Goal: Find specific page/section: Find specific page/section

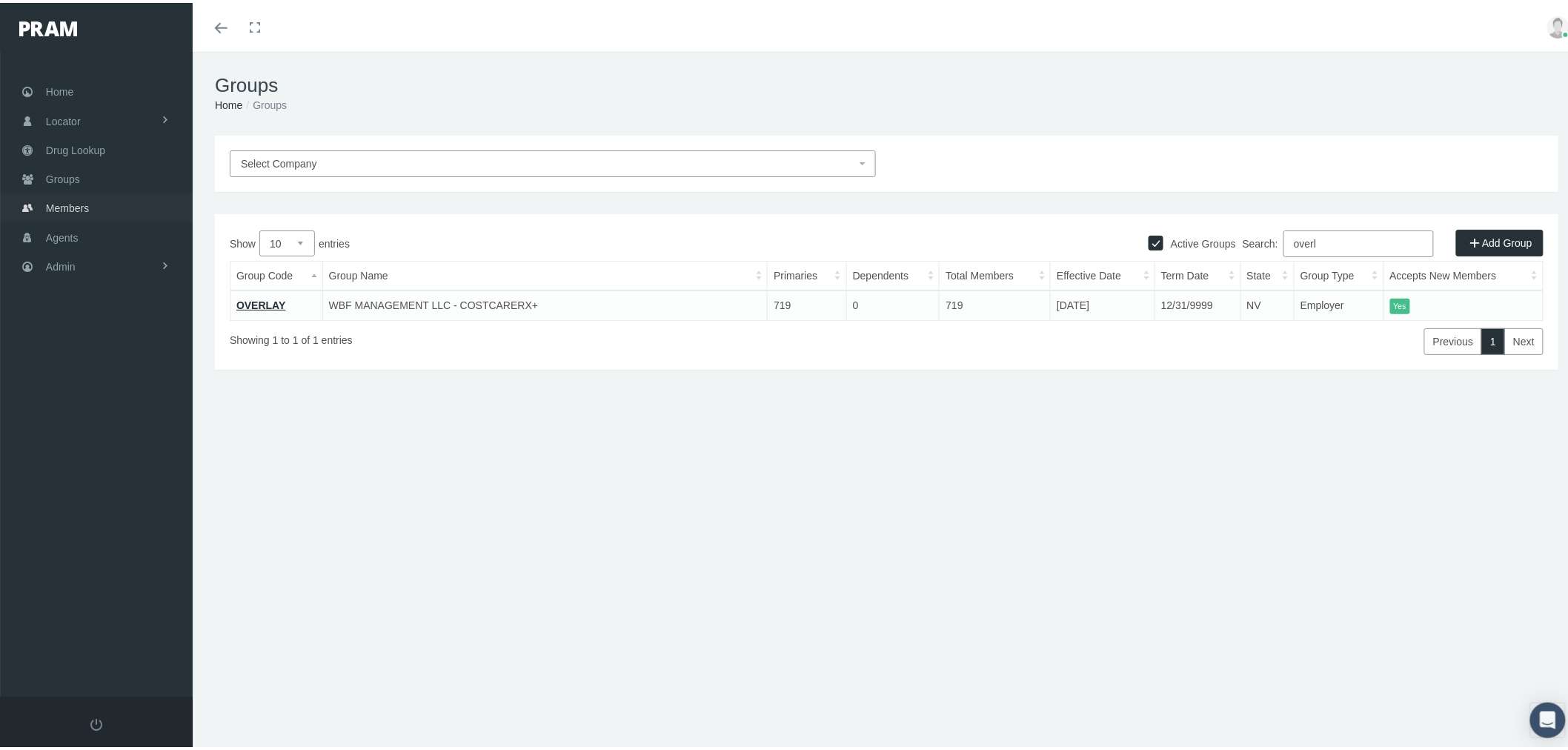
click at [102, 202] on link "Members" at bounding box center [96, 205] width 193 height 29
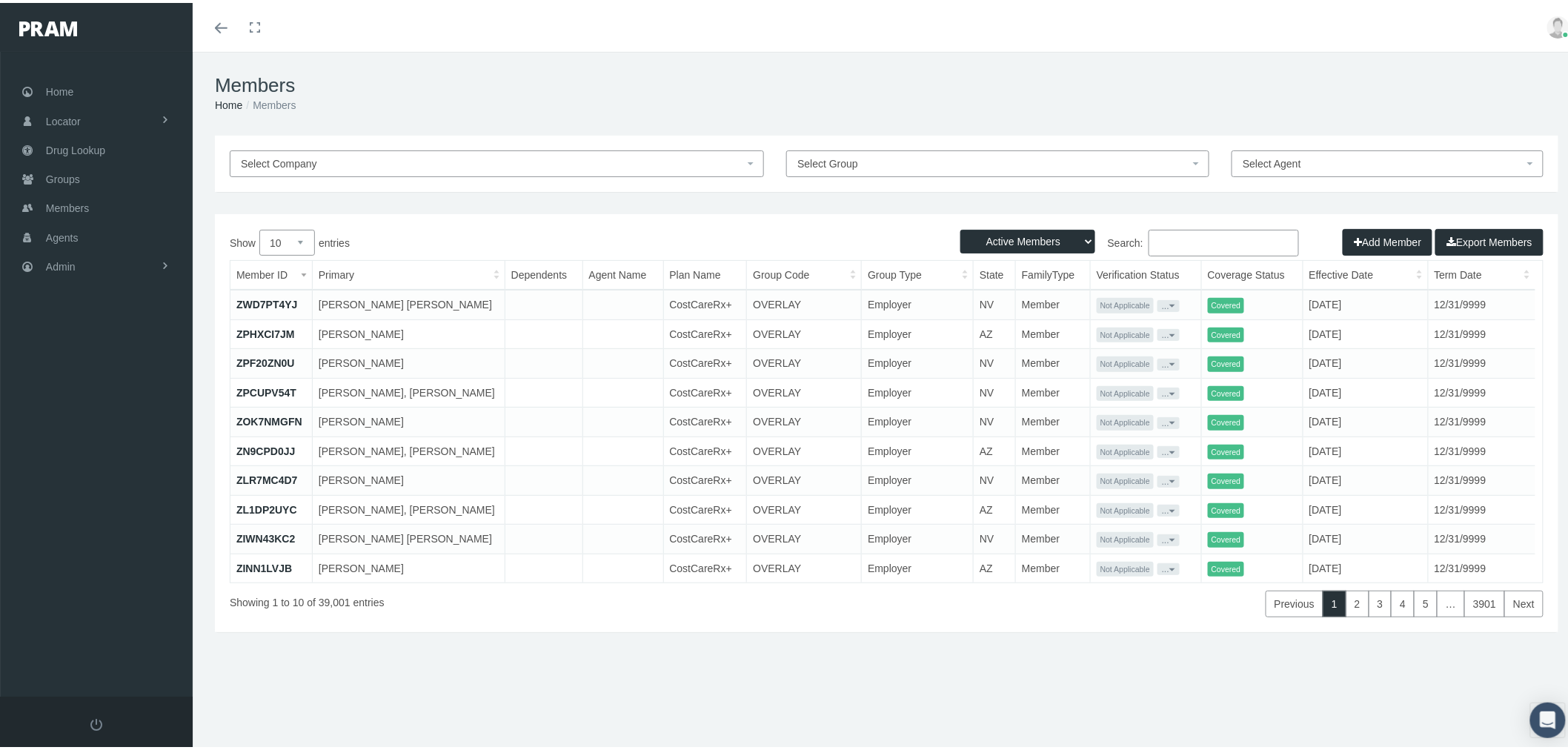
click at [1178, 235] on input "Search:" at bounding box center [1224, 240] width 150 height 27
paste input "41524426"
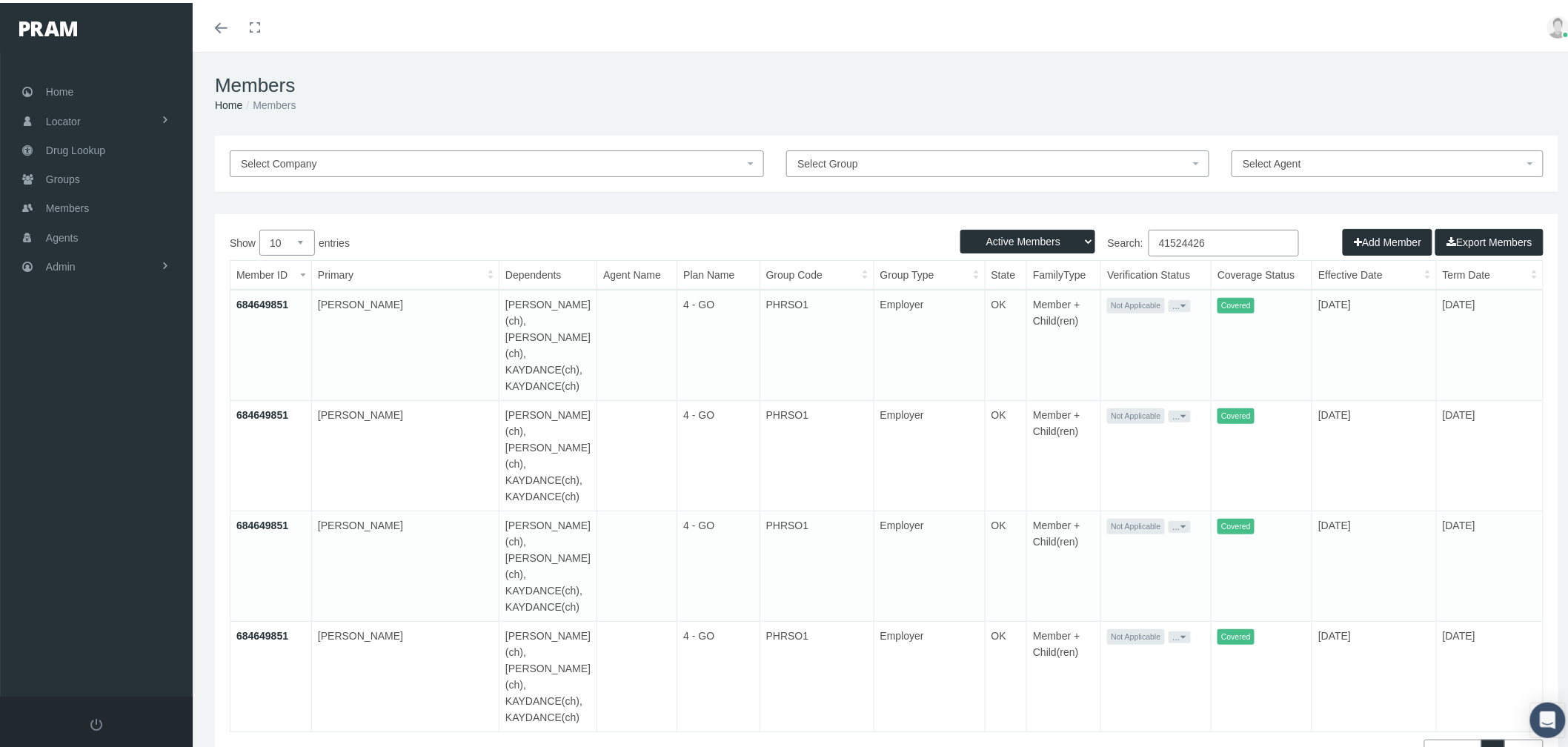
type input "41524426"
click at [163, 260] on span at bounding box center [165, 262] width 11 height 28
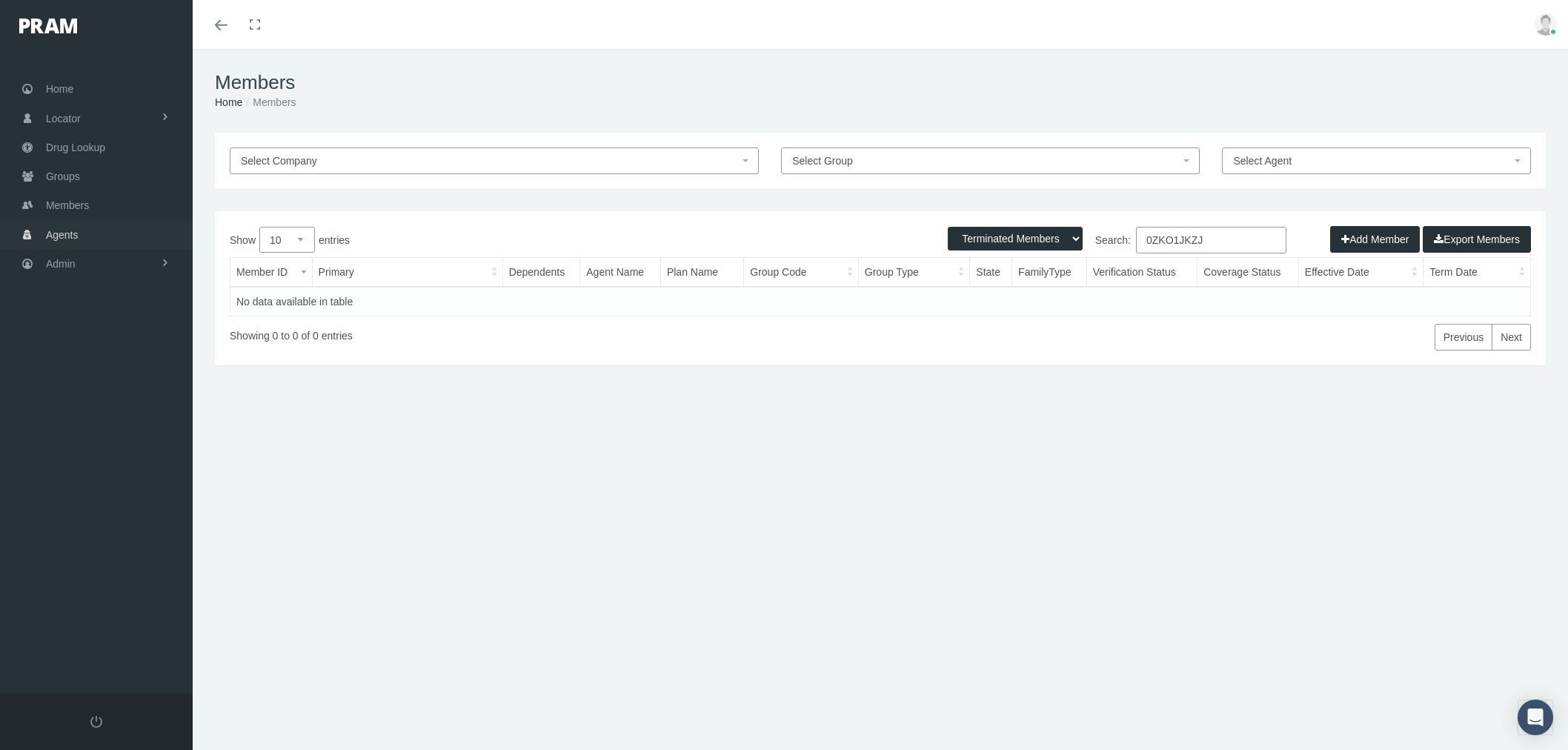
select select "2"
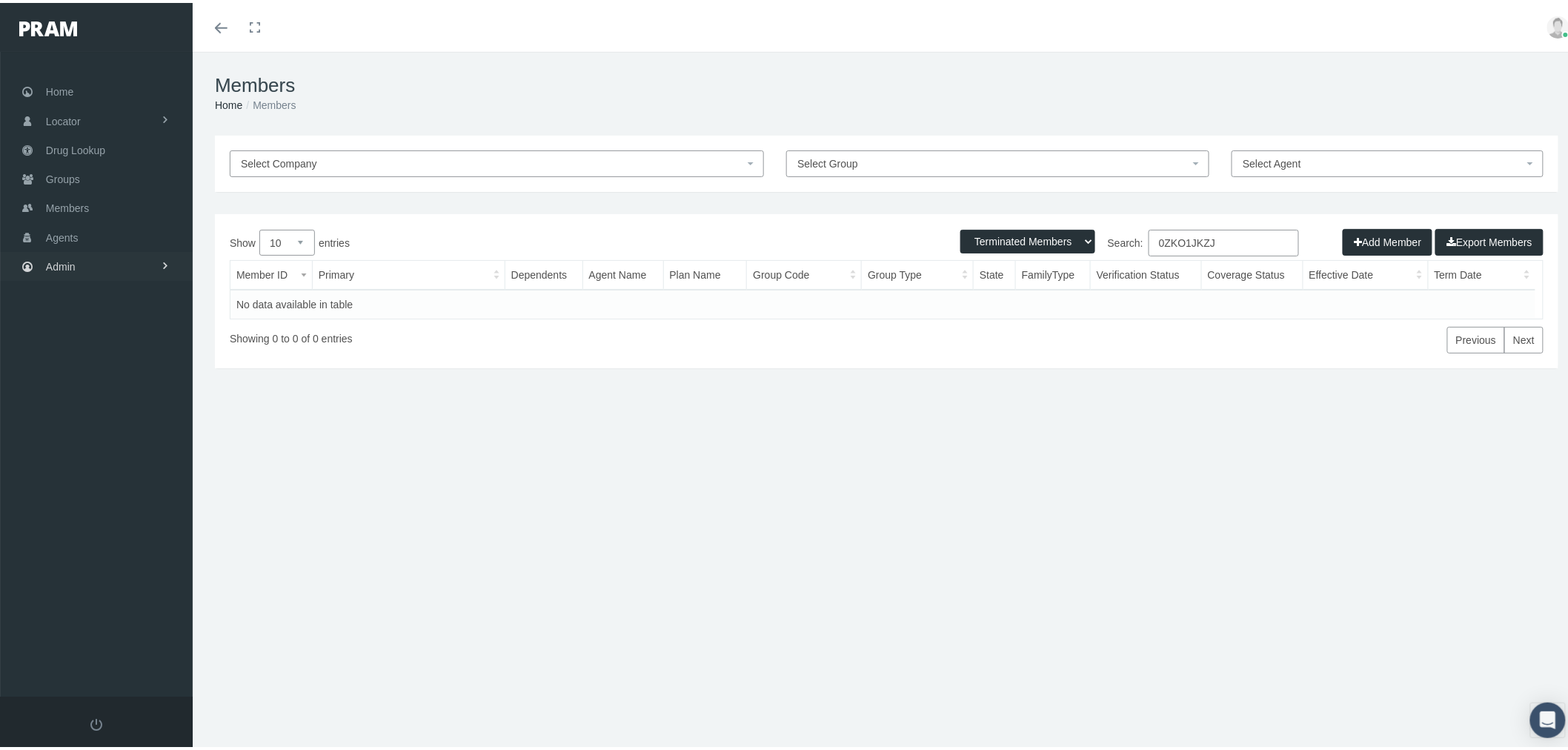
click at [146, 265] on link "Admin" at bounding box center [96, 263] width 193 height 29
click at [127, 502] on span "Eligibility File Uploads" at bounding box center [111, 513] width 101 height 25
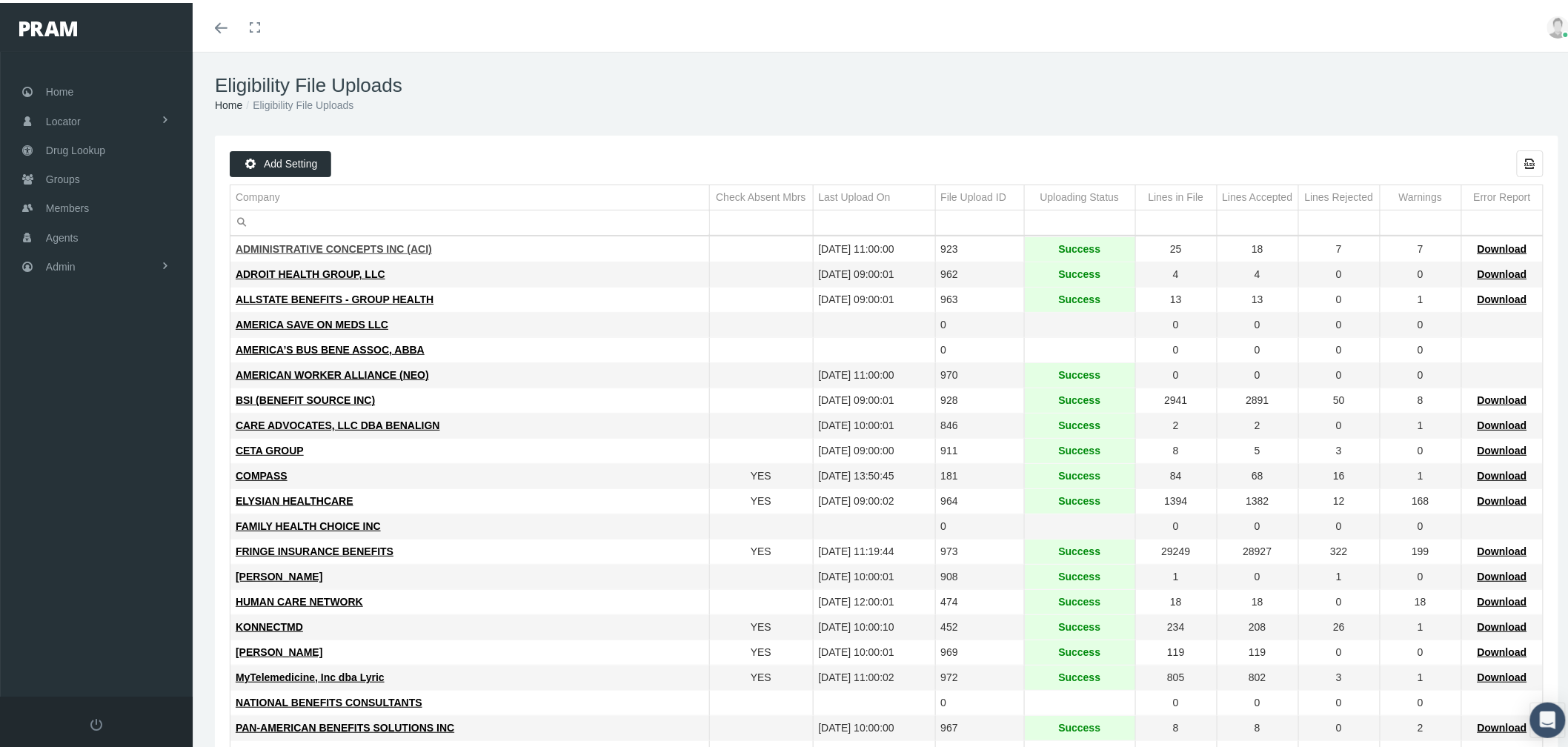
click at [330, 243] on span "ADMINISTRATIVE CONCEPTS INC (ACI)" at bounding box center [334, 246] width 196 height 12
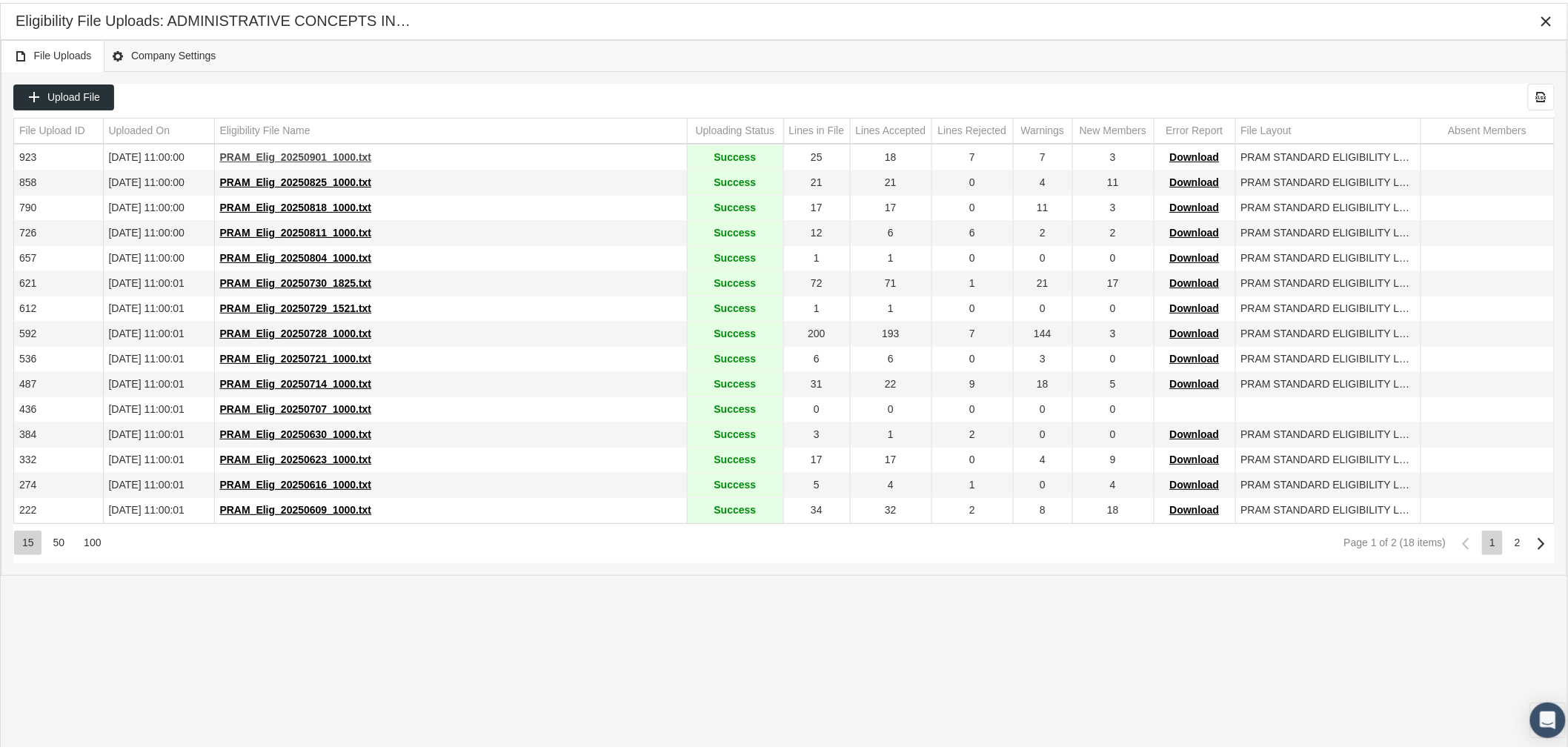
click at [344, 158] on span "PRAM_Elig_20250901_1000.txt" at bounding box center [296, 154] width 152 height 12
click at [272, 384] on span "PRAM_Elig_20250714_1000.txt" at bounding box center [296, 381] width 152 height 12
